Goal: Navigation & Orientation: Find specific page/section

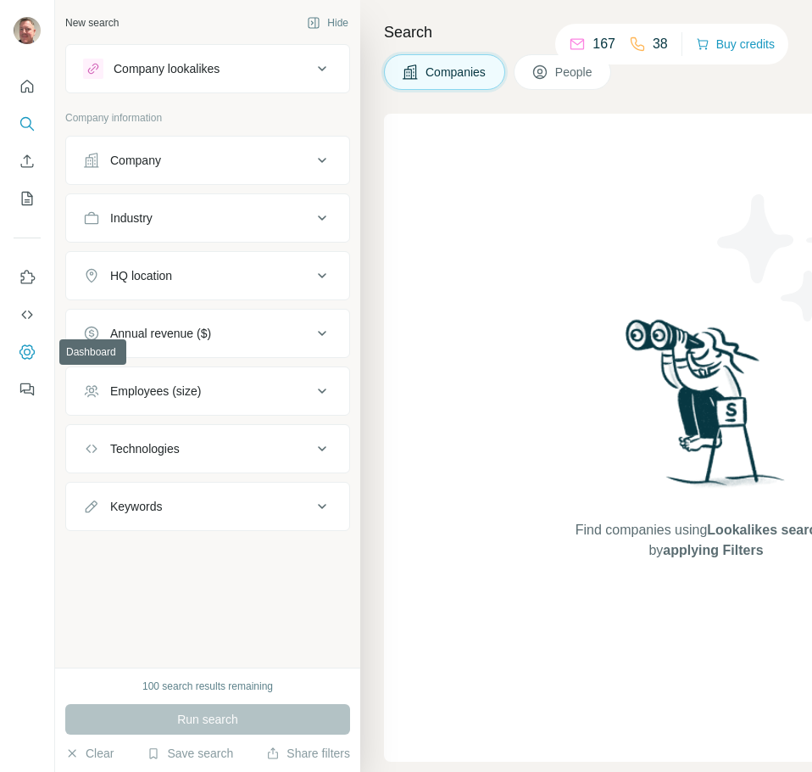
click at [23, 349] on icon "Dashboard" at bounding box center [27, 351] width 17 height 17
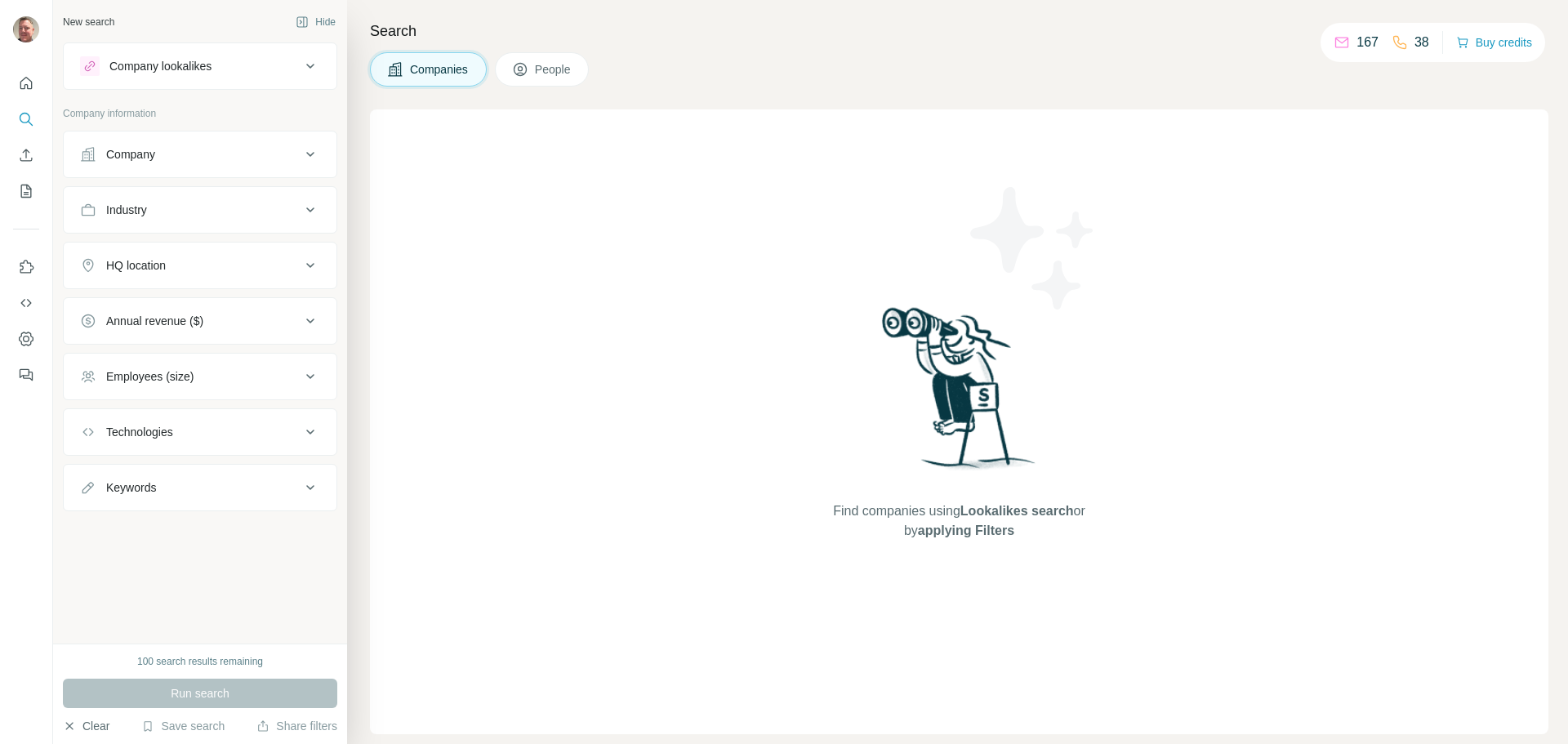
click at [72, 729] on icon "button" at bounding box center [69, 727] width 13 height 13
click at [24, 84] on icon "Quick start" at bounding box center [26, 83] width 16 height 16
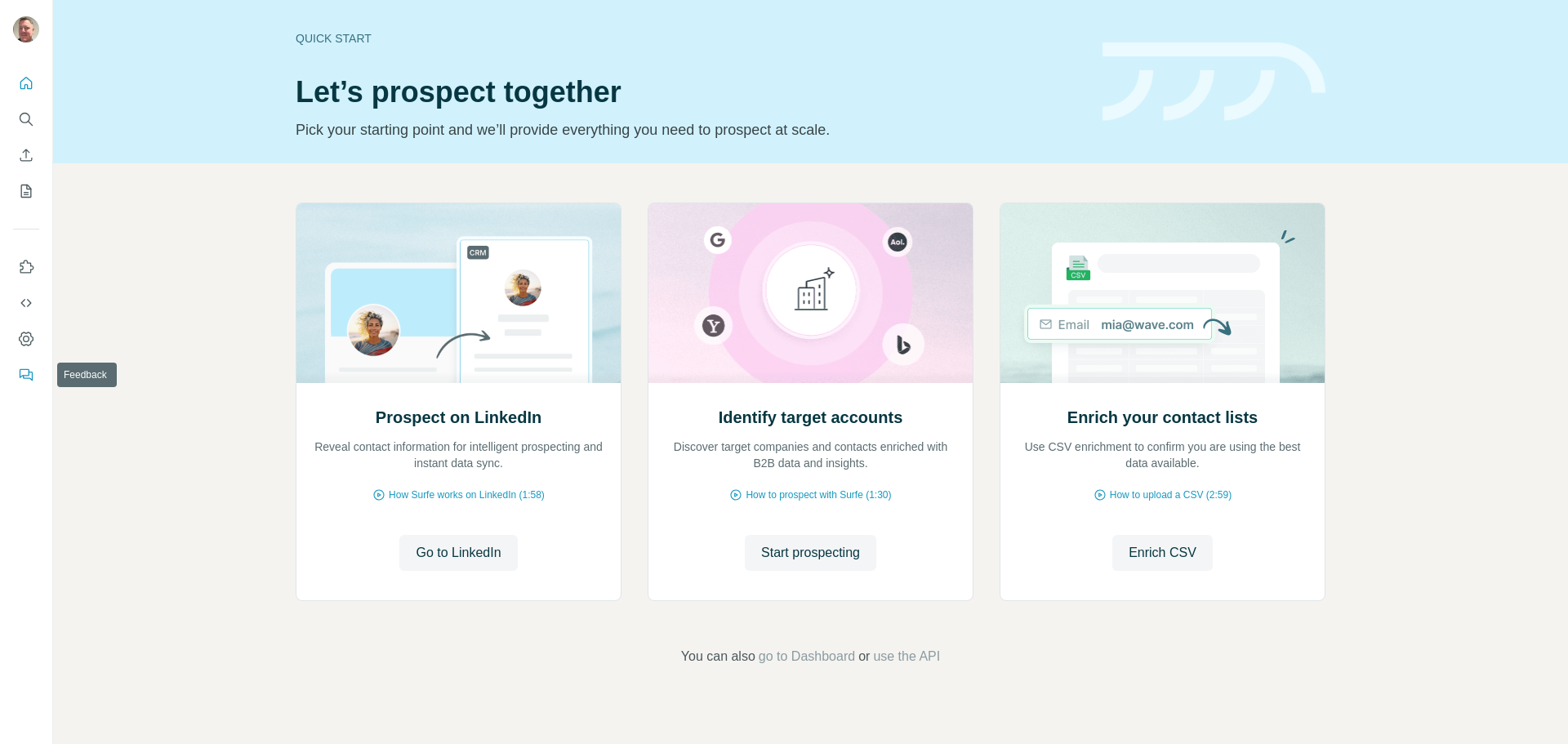
click at [19, 369] on icon "Feedback" at bounding box center [26, 375] width 16 height 16
click at [25, 83] on icon "Quick start" at bounding box center [26, 83] width 16 height 16
click at [29, 83] on icon "Quick start" at bounding box center [26, 83] width 16 height 16
click at [22, 340] on icon "Dashboard" at bounding box center [26, 338] width 16 height 16
click at [21, 340] on icon "Dashboard" at bounding box center [26, 338] width 16 height 16
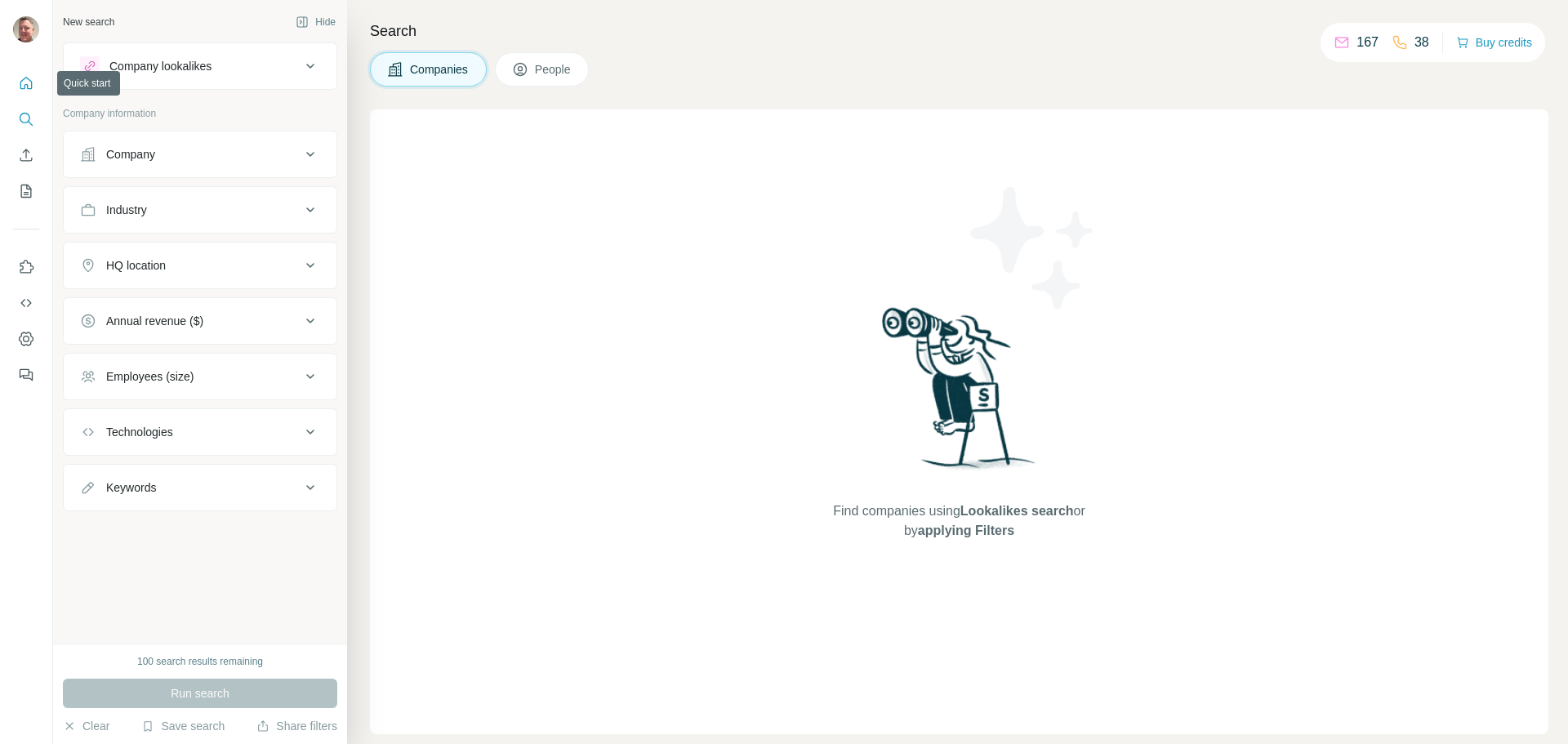
click at [16, 82] on button "Quick start" at bounding box center [26, 83] width 26 height 30
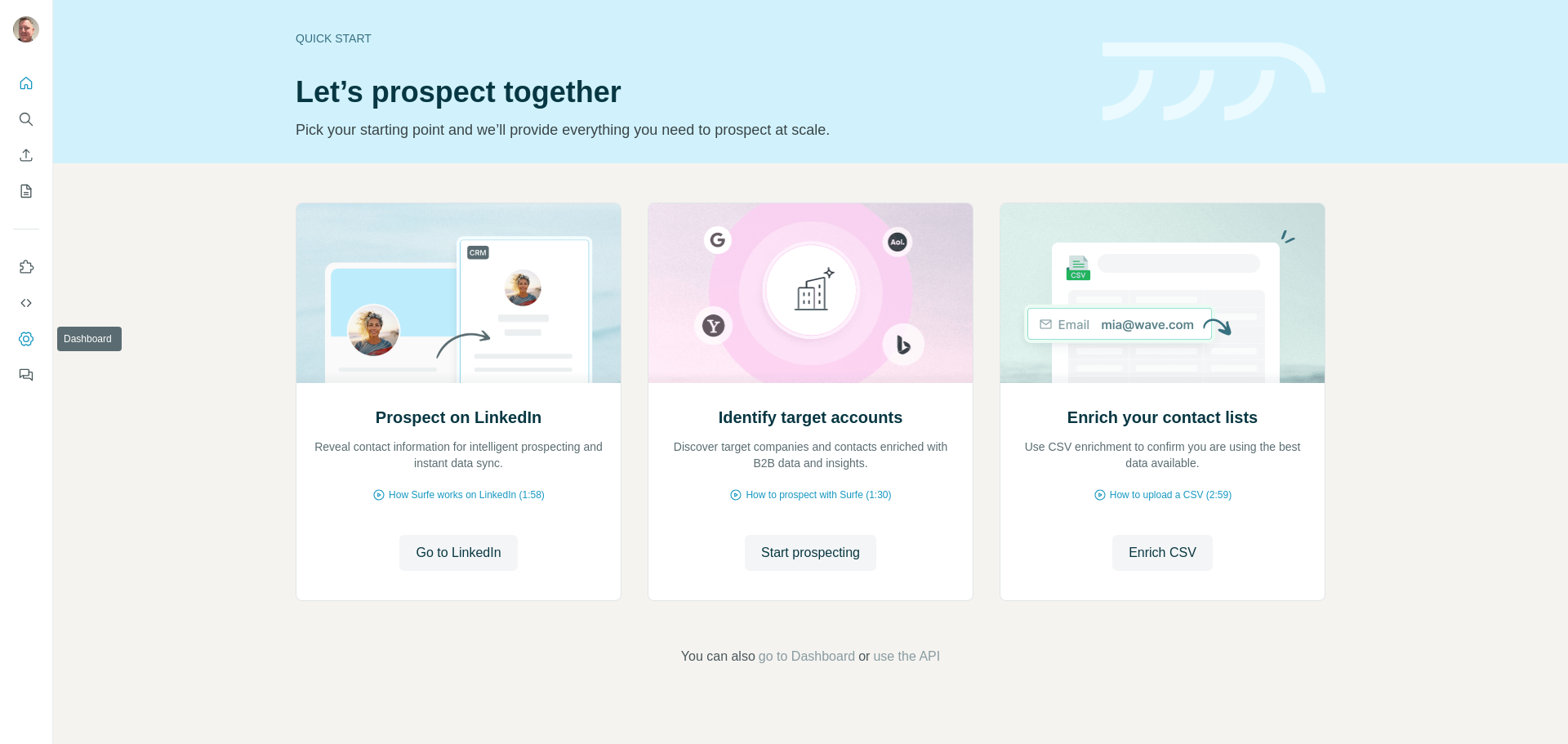
click at [27, 331] on icon "Dashboard" at bounding box center [26, 338] width 16 height 16
